Goal: Task Accomplishment & Management: Complete application form

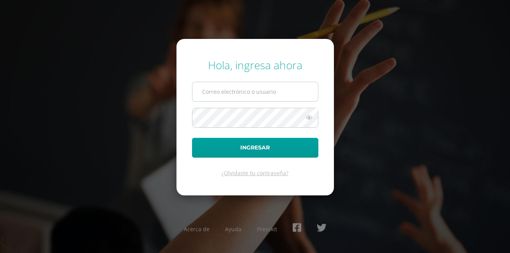
type input "[EMAIL_ADDRESS][DOMAIN_NAME]"
click at [294, 91] on input "2019784@colegiobelga.edu.gt" at bounding box center [255, 91] width 126 height 19
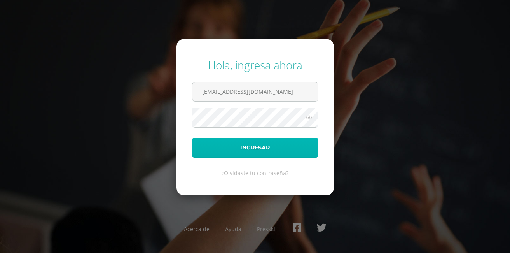
click at [208, 155] on button "Ingresar" at bounding box center [255, 148] width 126 height 20
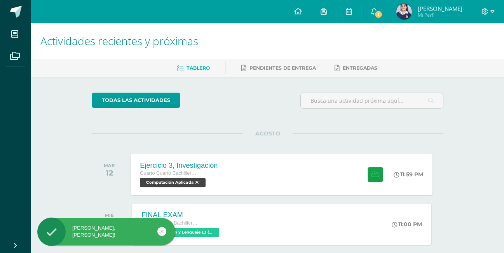
click at [178, 166] on div "Ejercicio 3, Investigación" at bounding box center [179, 165] width 78 height 8
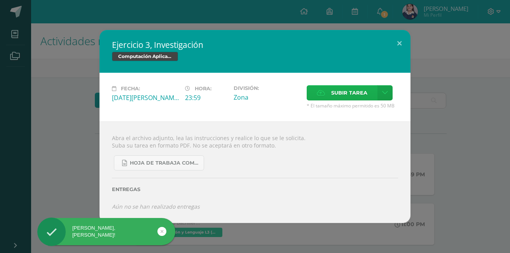
click at [316, 96] on label "Subir tarea" at bounding box center [342, 92] width 71 height 15
click at [0, 0] on input "Subir tarea" at bounding box center [0, 0] width 0 height 0
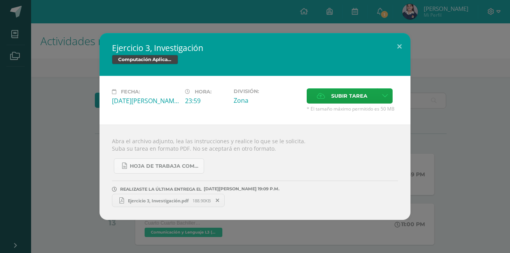
click at [127, 204] on link "Ejercicio 3, Investigación.pdf 188.90KB" at bounding box center [168, 200] width 113 height 13
click at [461, 85] on div "Ejercicio 3, Investigación Computación Aplicada Fecha: [DATE][PERSON_NAME] Hora…" at bounding box center [255, 126] width 504 height 187
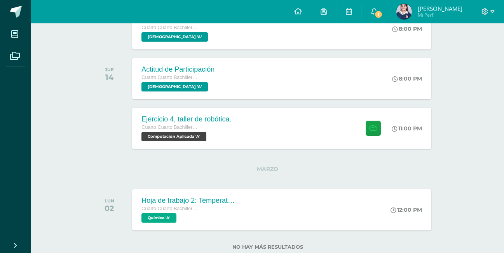
scroll to position [416, 0]
